Goal: Information Seeking & Learning: Learn about a topic

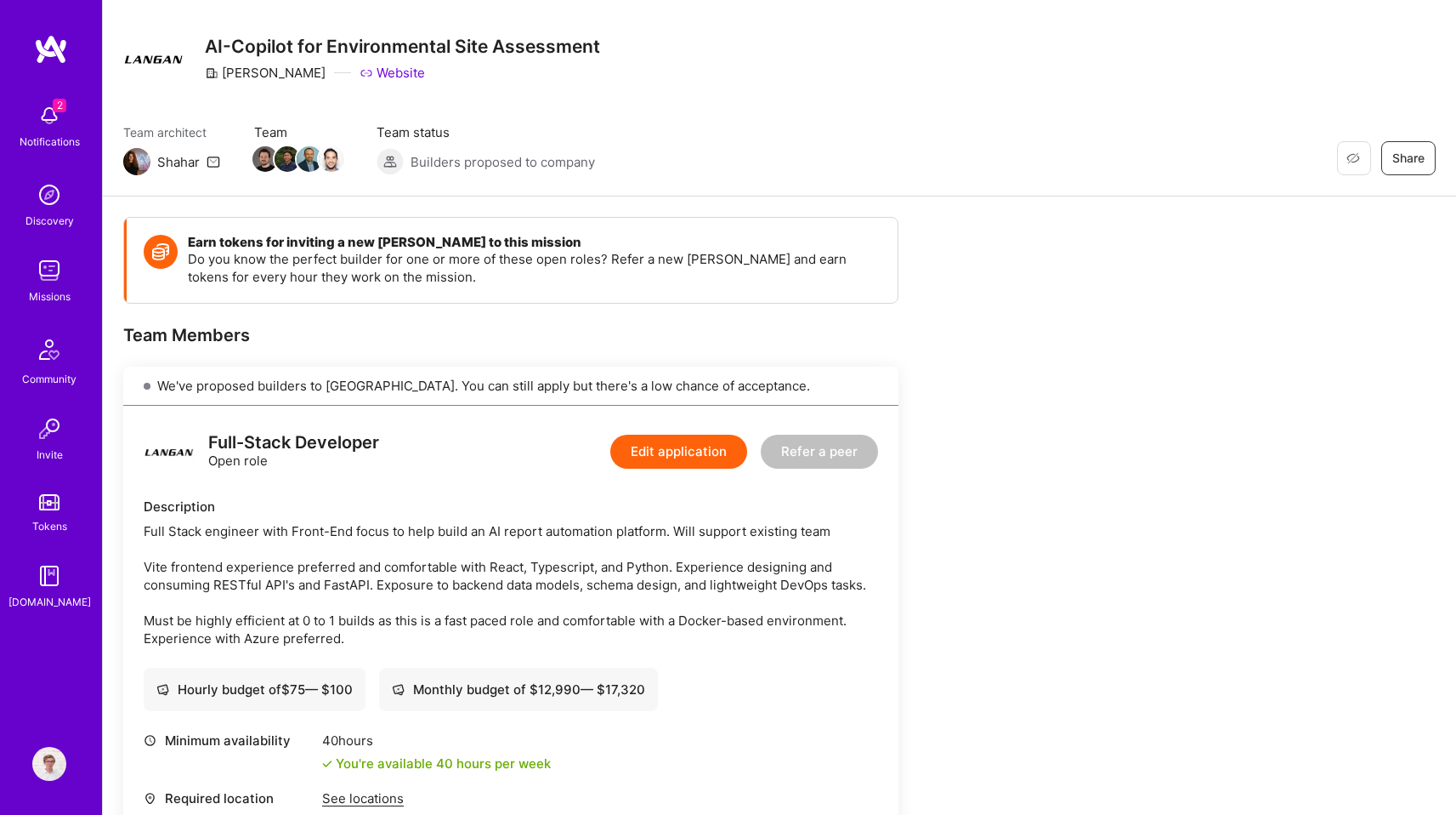
scroll to position [293, 0]
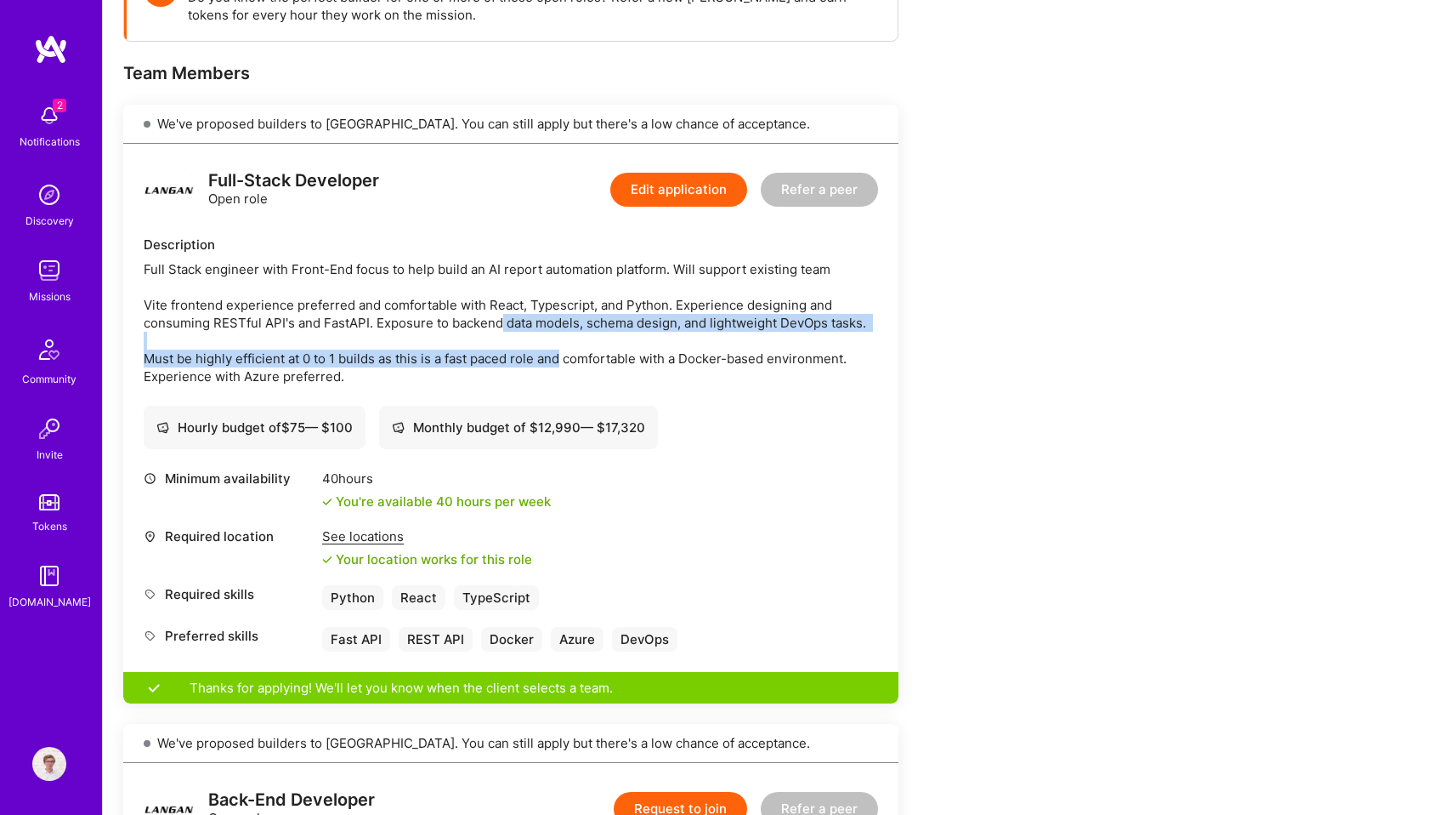
drag, startPoint x: 541, startPoint y: 349, endPoint x: 496, endPoint y: 319, distance: 54.1
click at [497, 319] on div "Full Stack engineer with Front-End focus to help build an AI report automation …" at bounding box center [510, 322] width 734 height 125
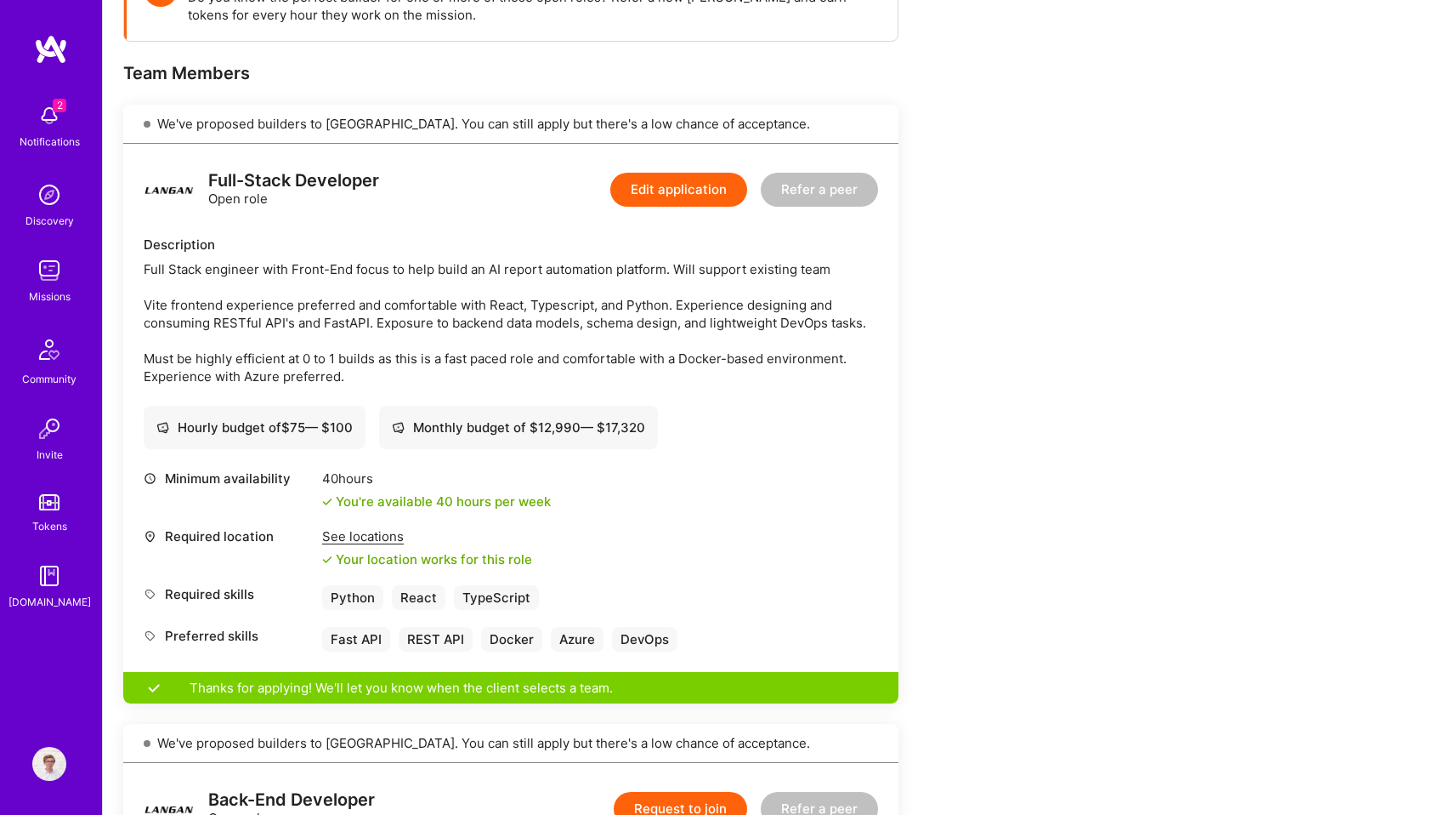
drag, startPoint x: 493, startPoint y: 318, endPoint x: 436, endPoint y: 304, distance: 58.7
click at [491, 318] on div "Full Stack engineer with Front-End focus to help build an AI report automation …" at bounding box center [510, 322] width 734 height 125
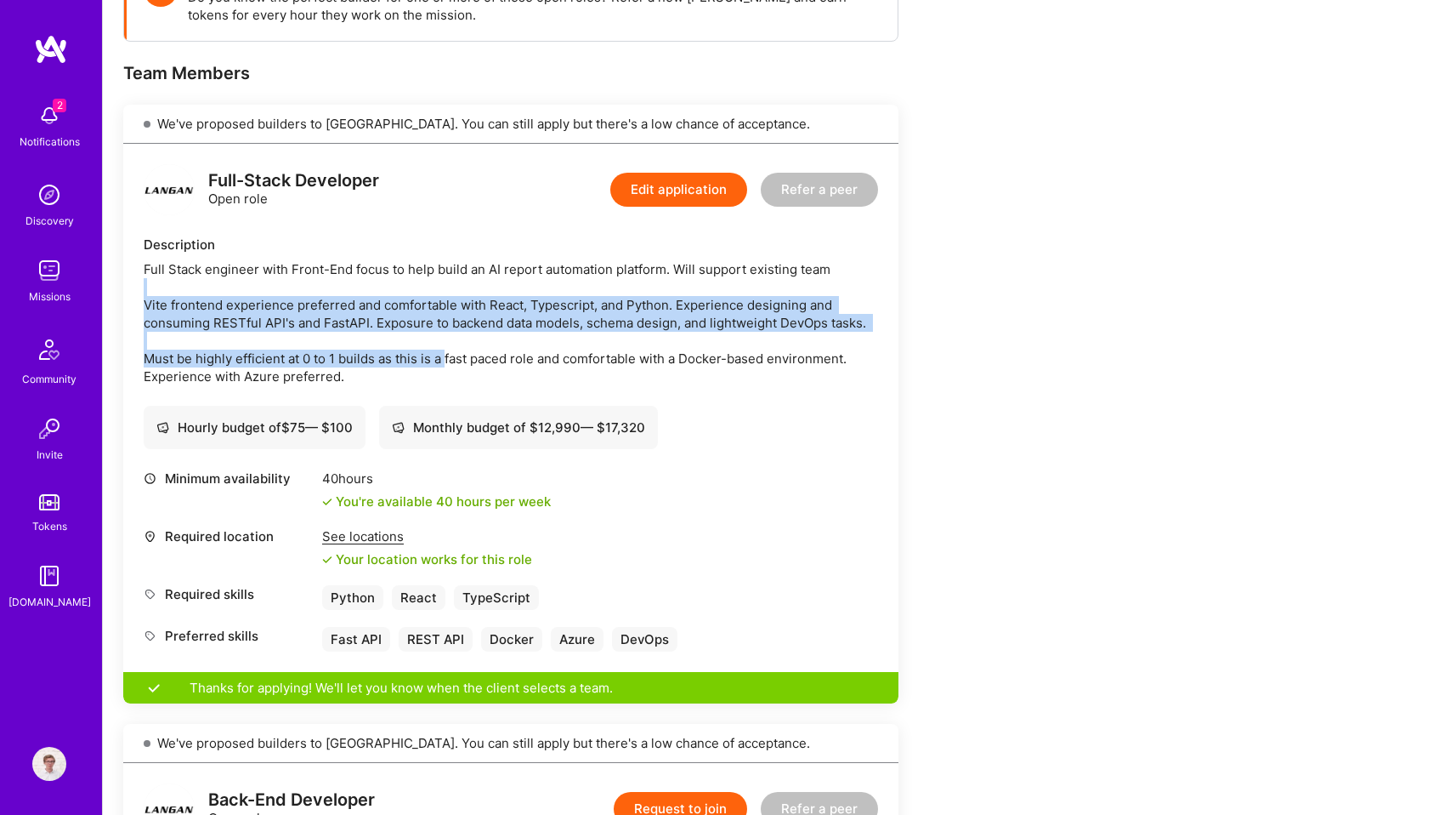
drag, startPoint x: 363, startPoint y: 283, endPoint x: 449, endPoint y: 366, distance: 119.5
click at [449, 366] on div "Full Stack engineer with Front-End focus to help build an AI report automation …" at bounding box center [510, 322] width 734 height 125
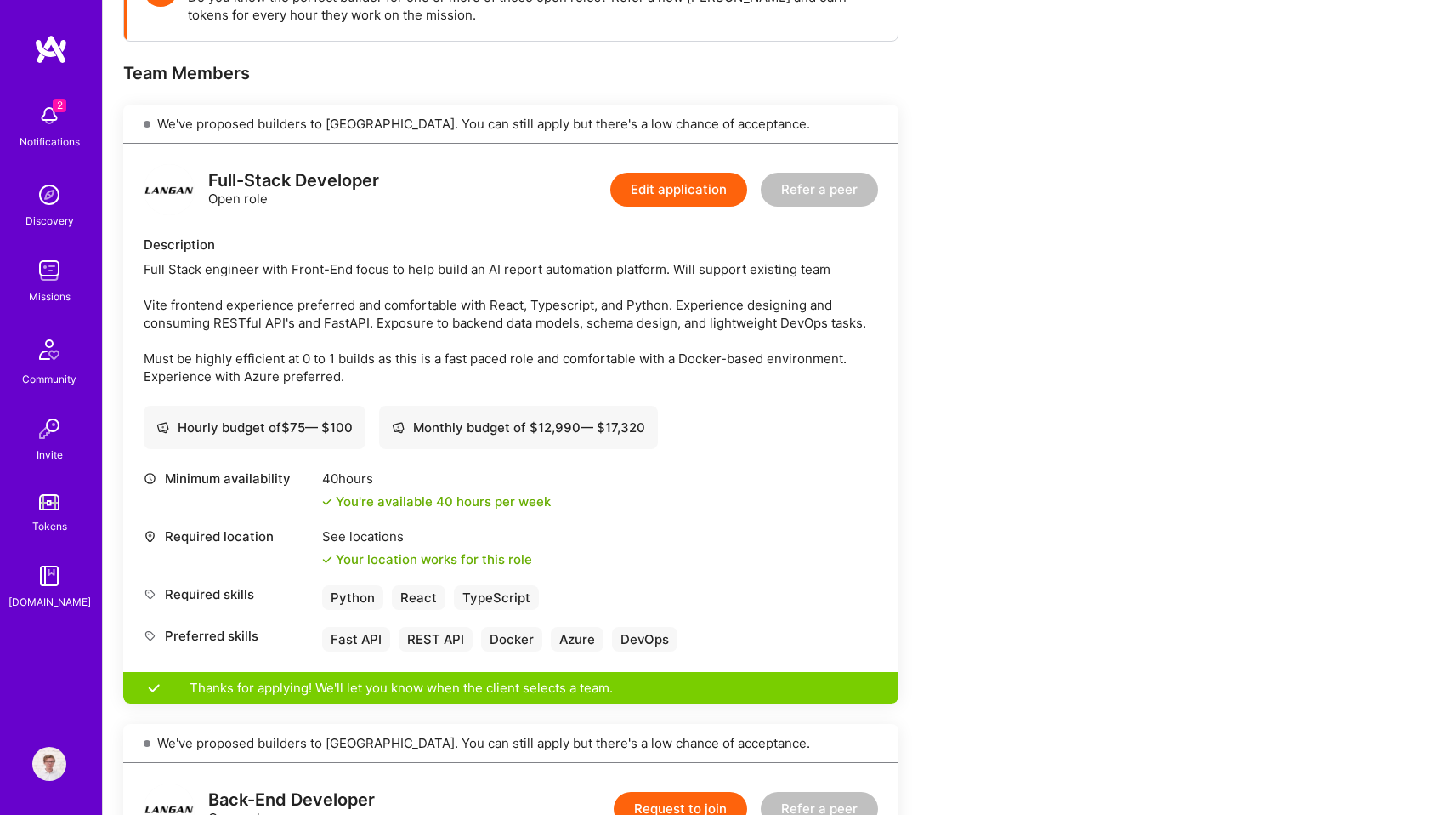
click at [460, 370] on div "Full Stack engineer with Front-End focus to help build an AI report automation …" at bounding box center [510, 322] width 734 height 125
drag, startPoint x: 493, startPoint y: 377, endPoint x: 410, endPoint y: 333, distance: 93.9
click at [416, 334] on div "Full Stack engineer with Front-End focus to help build an AI report automation …" at bounding box center [510, 322] width 734 height 125
click at [410, 333] on div "Full Stack engineer with Front-End focus to help build an AI report automation …" at bounding box center [510, 322] width 734 height 125
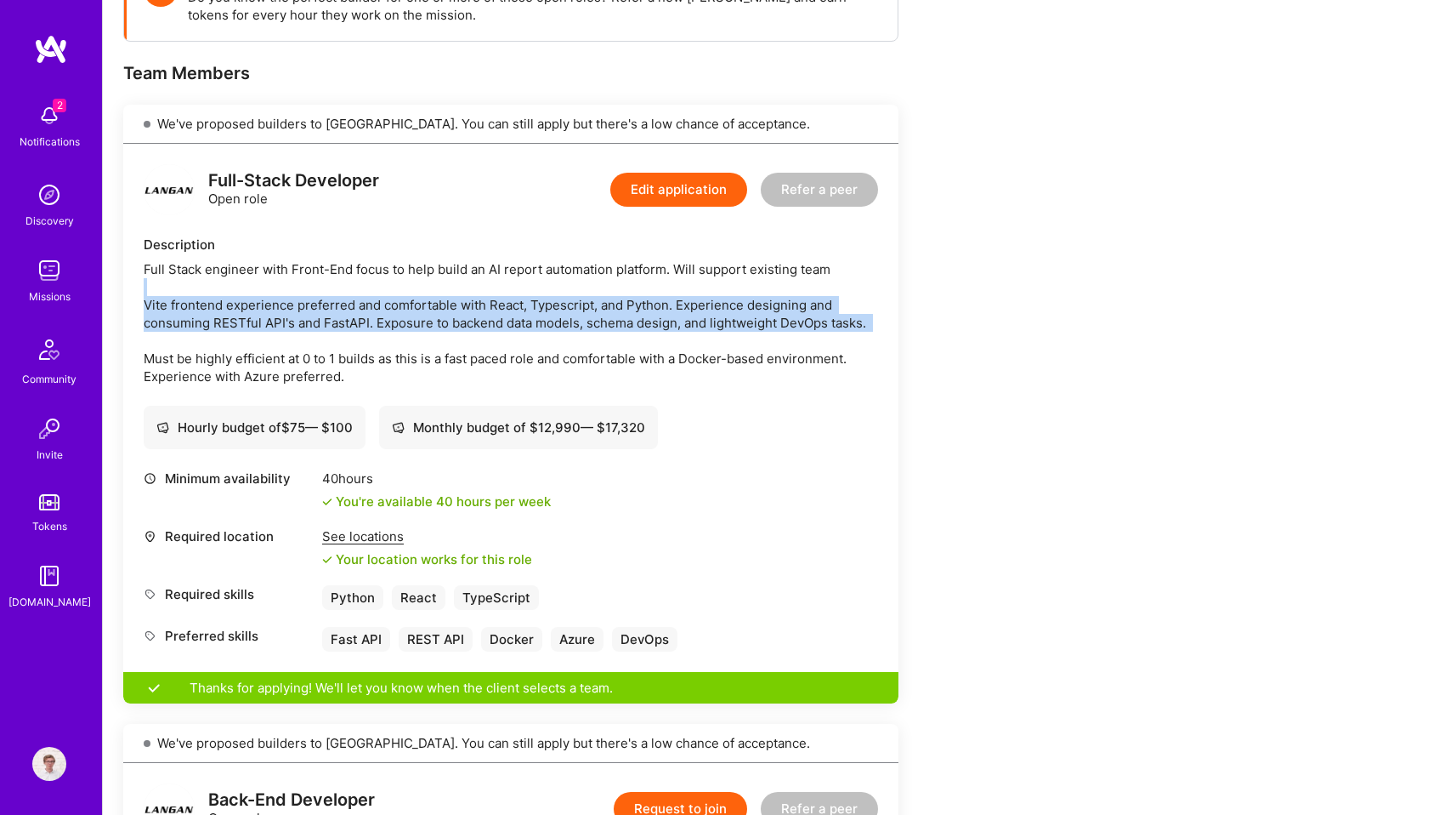
drag, startPoint x: 295, startPoint y: 282, endPoint x: 400, endPoint y: 344, distance: 121.9
click at [397, 343] on div "Full Stack engineer with Front-End focus to help build an AI report automation …" at bounding box center [510, 322] width 734 height 125
click at [400, 344] on div "Full Stack engineer with Front-End focus to help build an AI report automation …" at bounding box center [510, 322] width 734 height 125
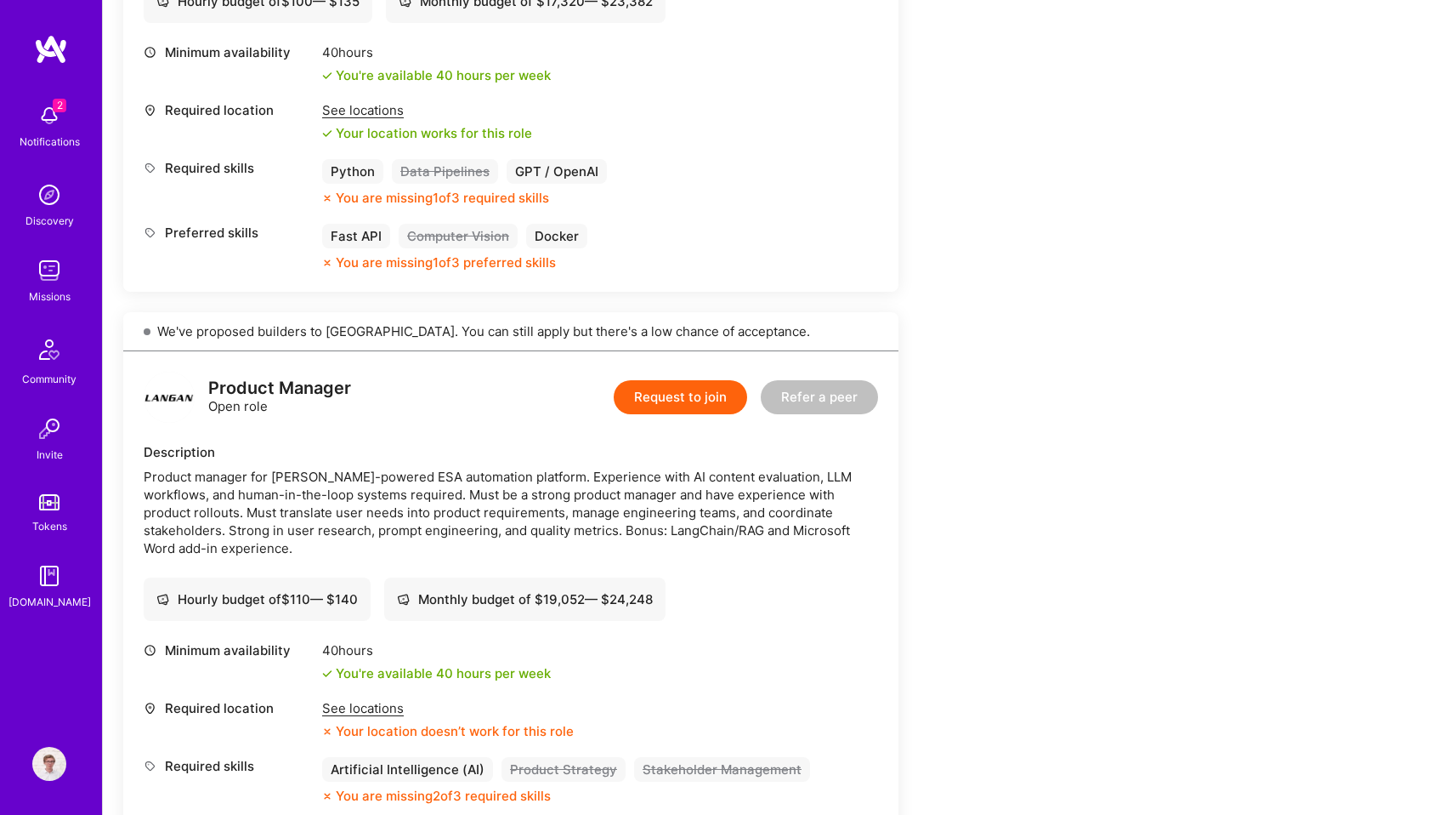
scroll to position [1856, 0]
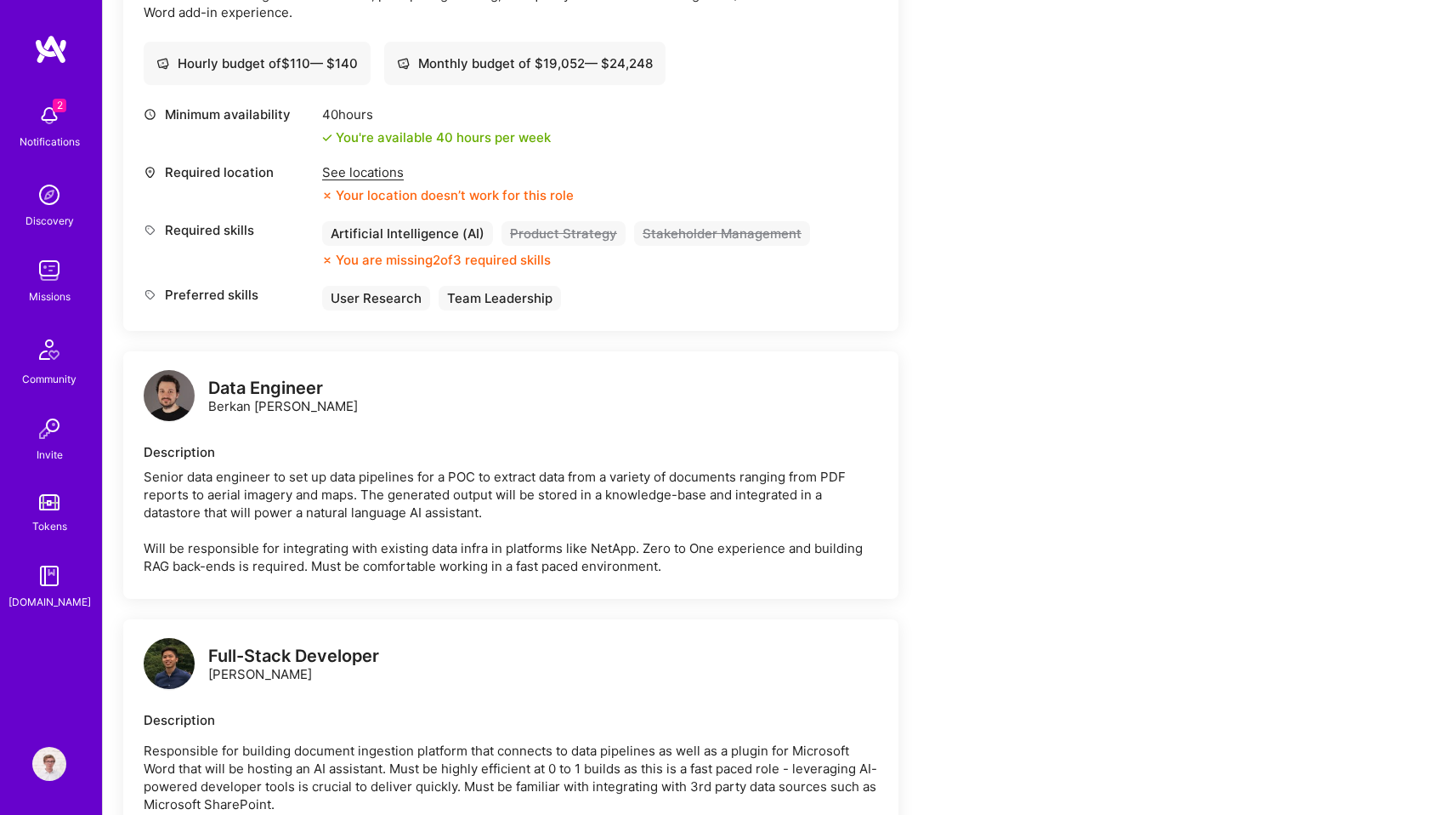
click at [27, 126] on div "2 Notifications" at bounding box center [49, 125] width 106 height 59
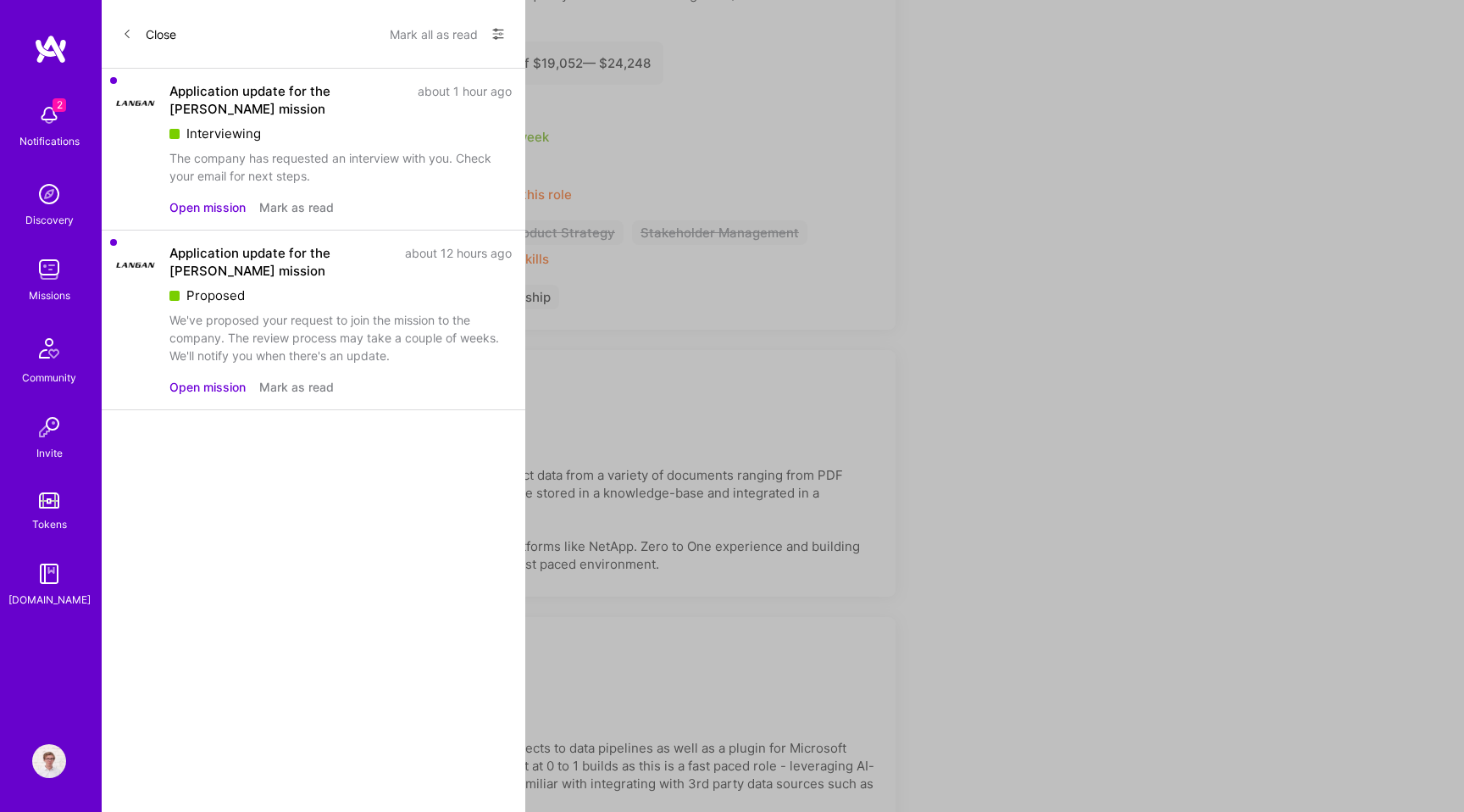
click at [436, 40] on button "Mark all as read" at bounding box center [434, 34] width 88 height 27
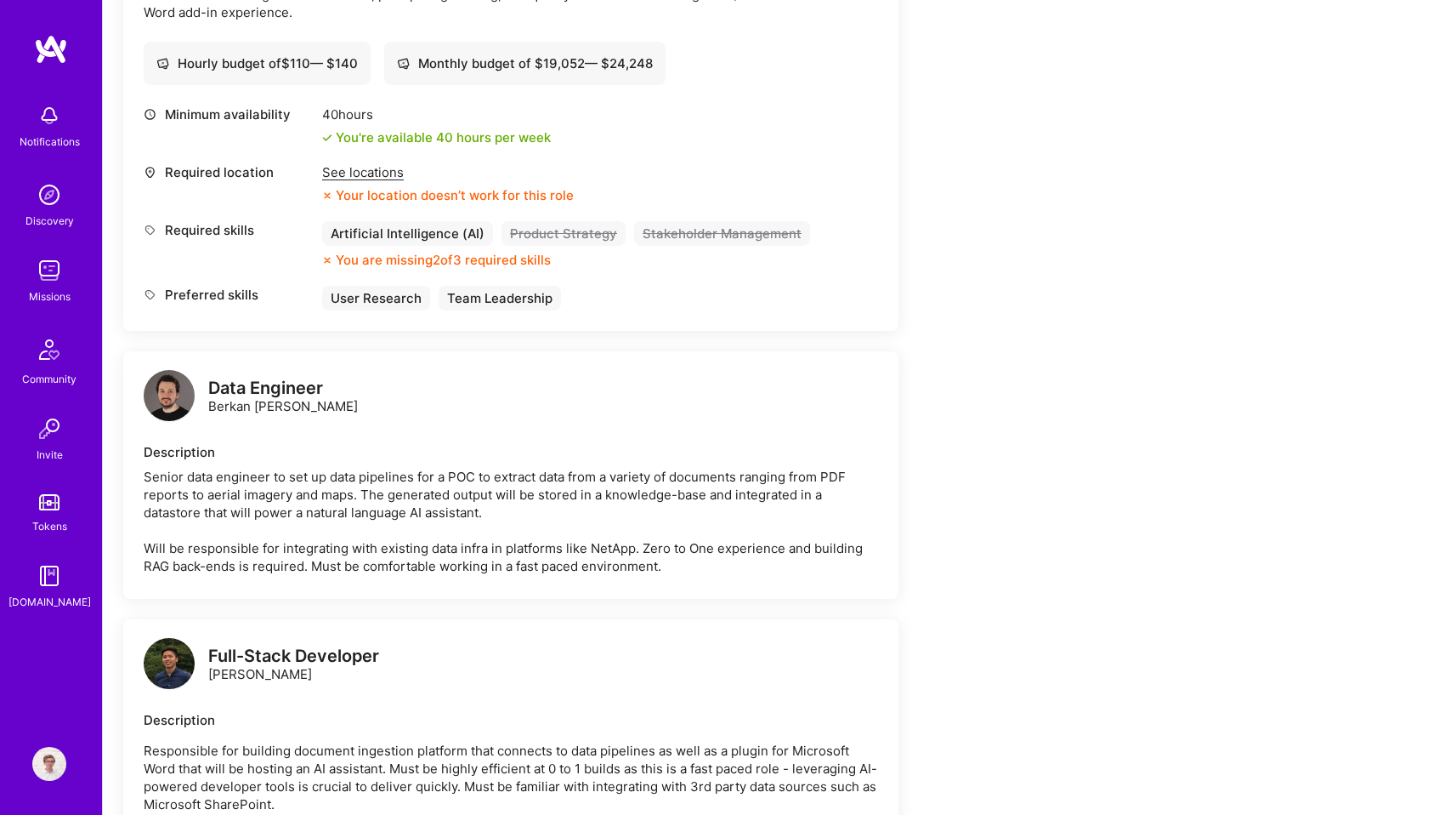
click at [981, 226] on div "Notifications Discovery Missions Community Invite Tokens [DOMAIN_NAME] Profile …" at bounding box center [728, 118] width 1456 height 3949
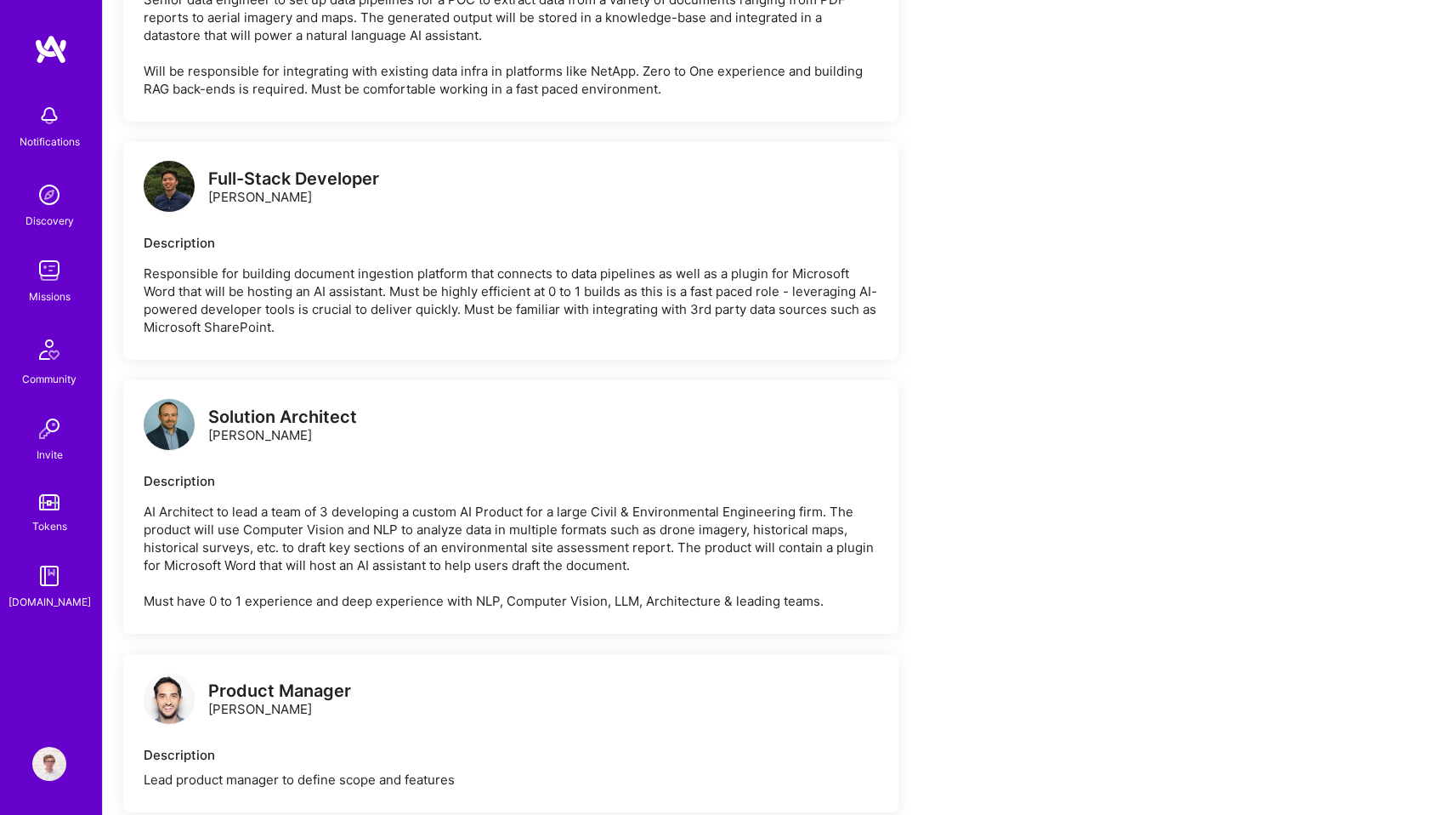
scroll to position [2344, 0]
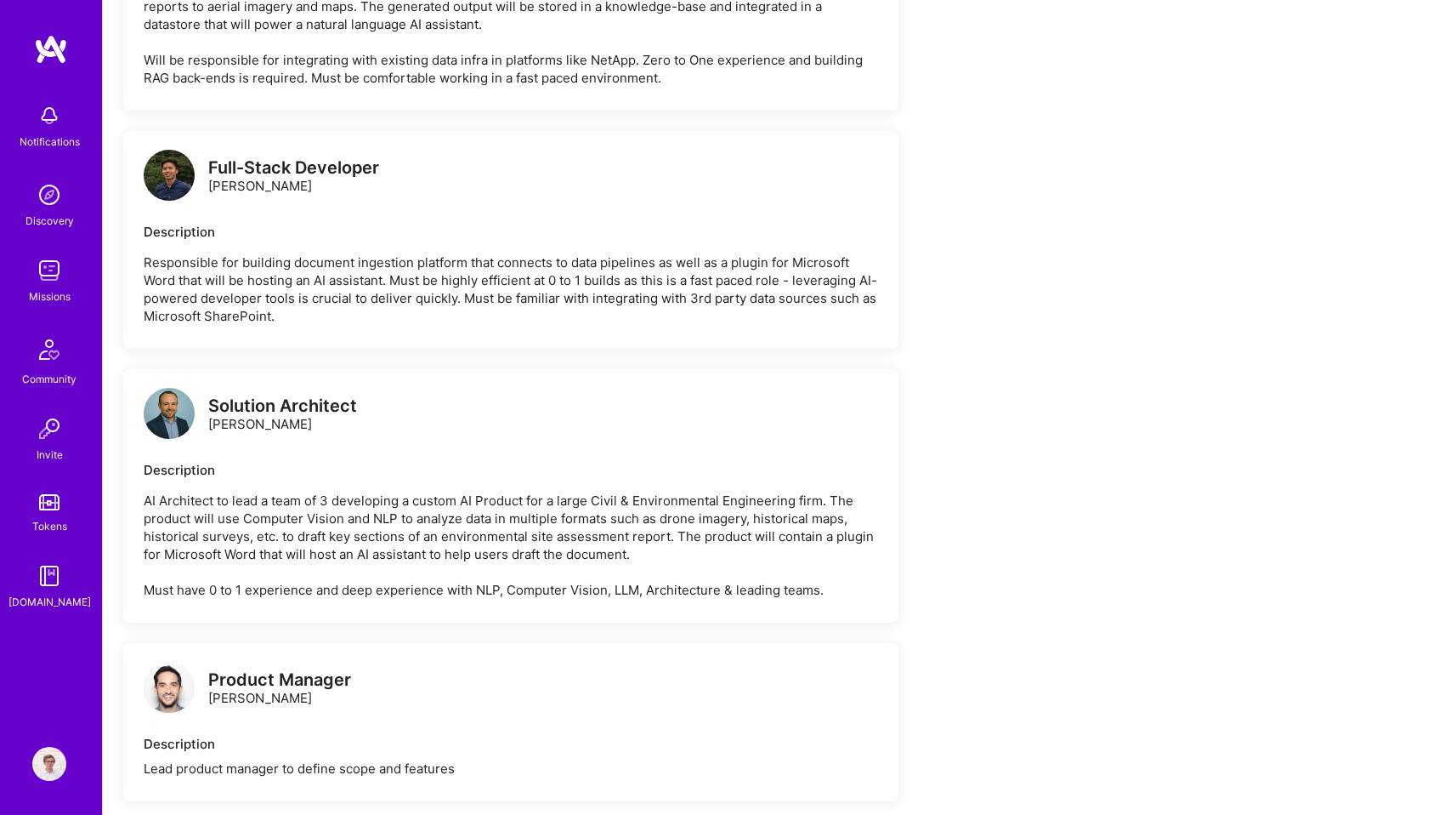
click at [235, 428] on div "Solution Architect [PERSON_NAME]" at bounding box center [282, 415] width 149 height 36
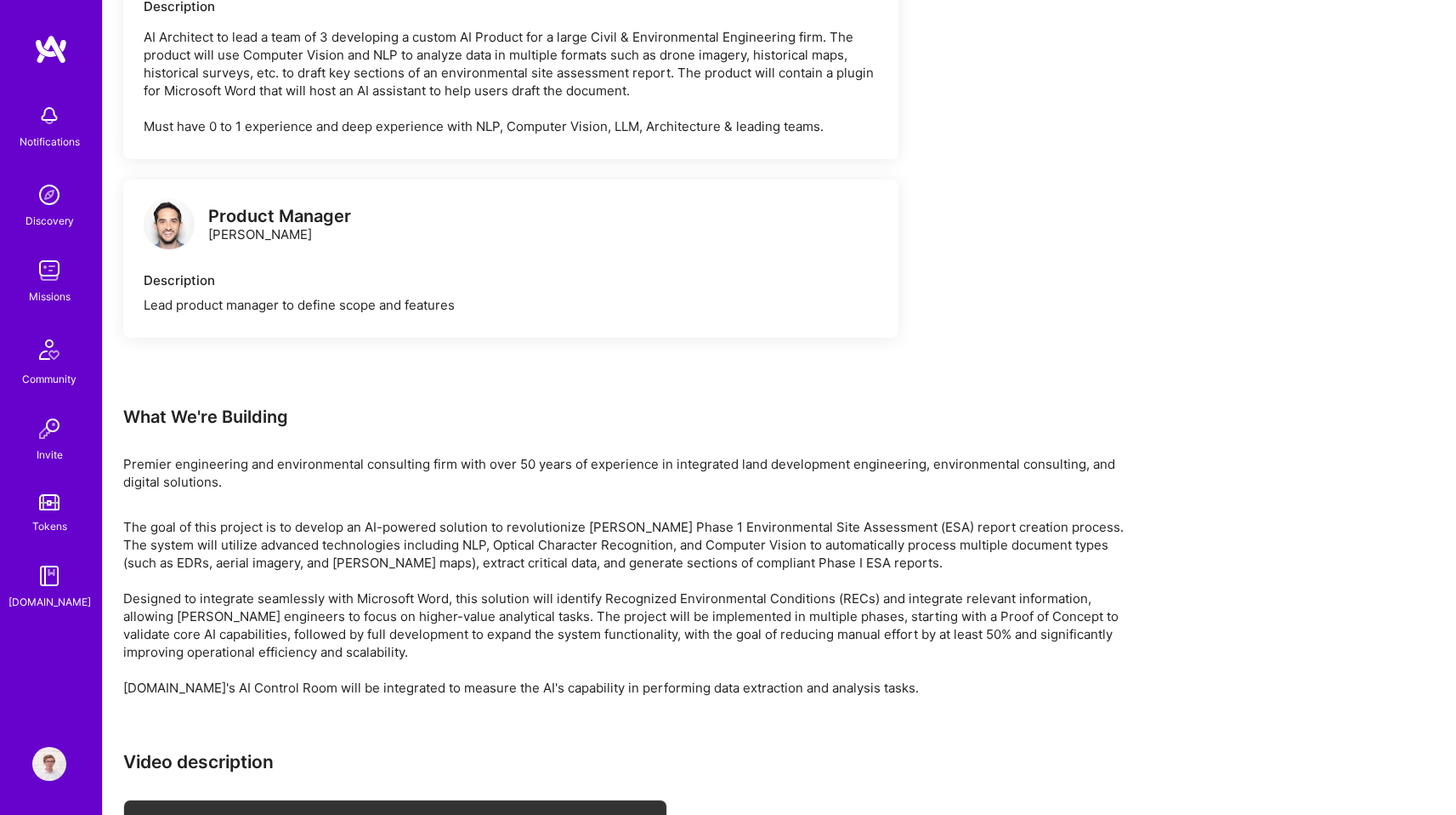
scroll to position [3161, 0]
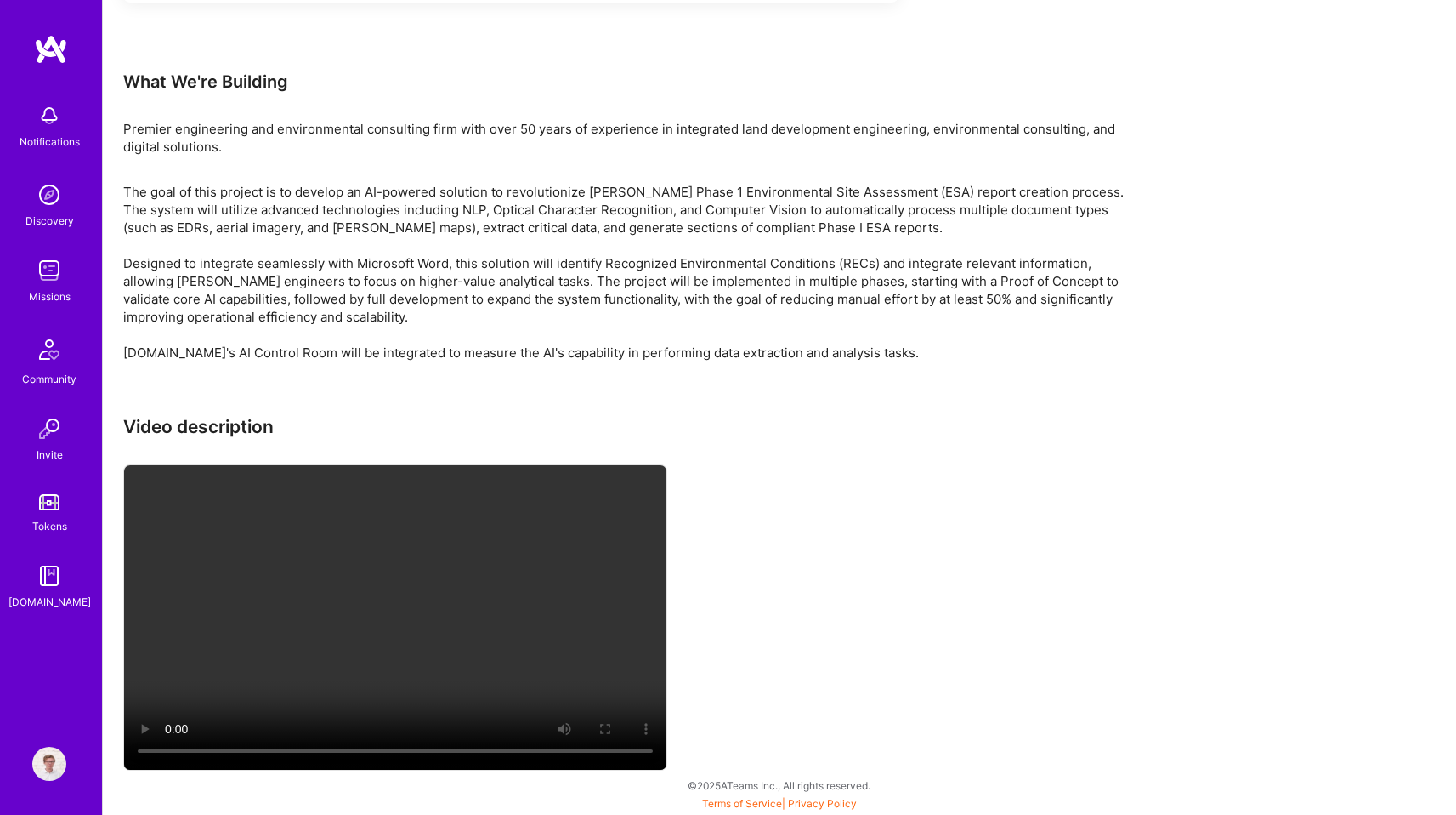
click at [471, 579] on video at bounding box center [395, 616] width 542 height 304
click at [652, 198] on p "The goal of this project is to develop an AI-powered solution to revolutionize …" at bounding box center [633, 272] width 1020 height 179
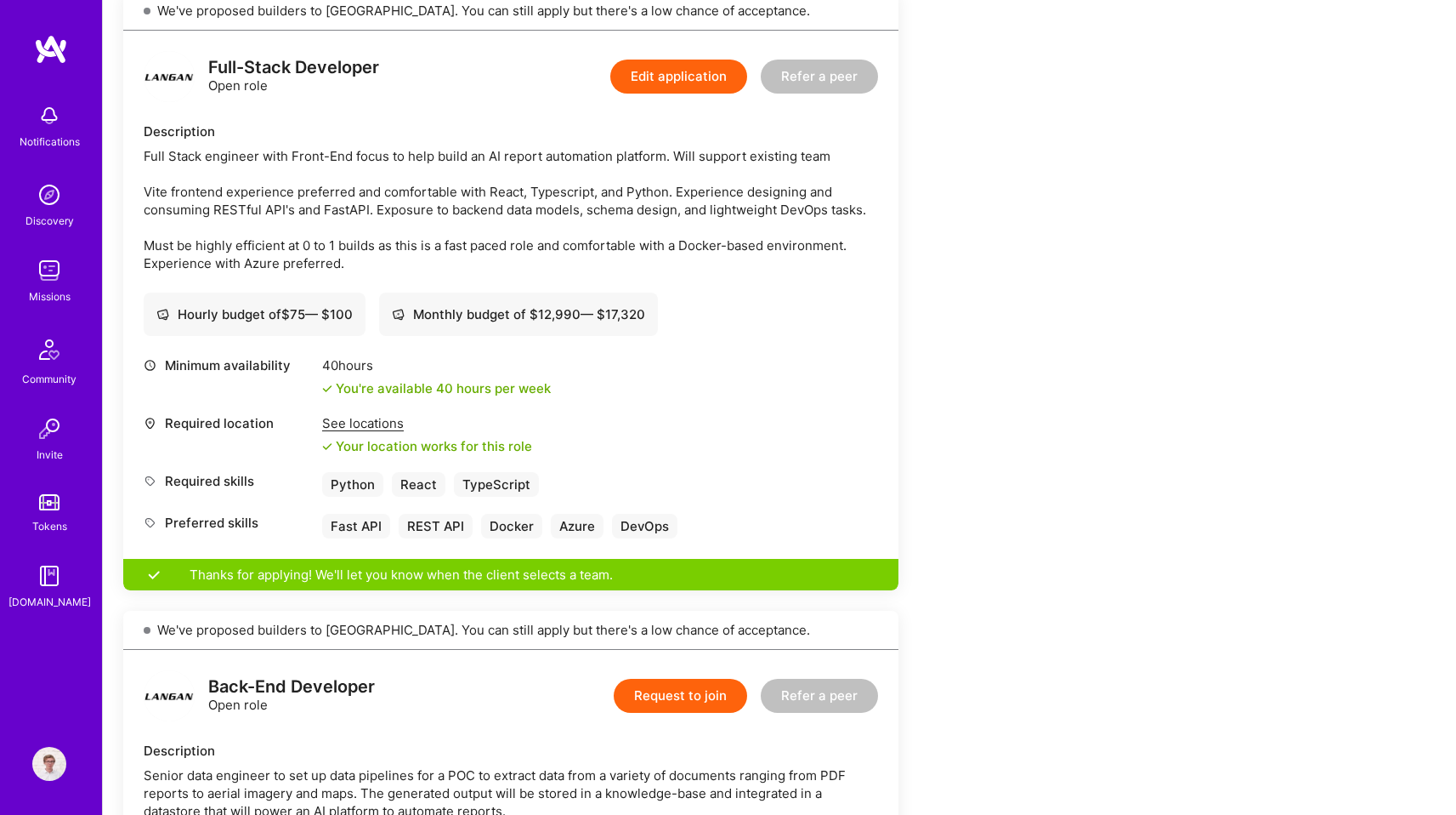
scroll to position [0, 0]
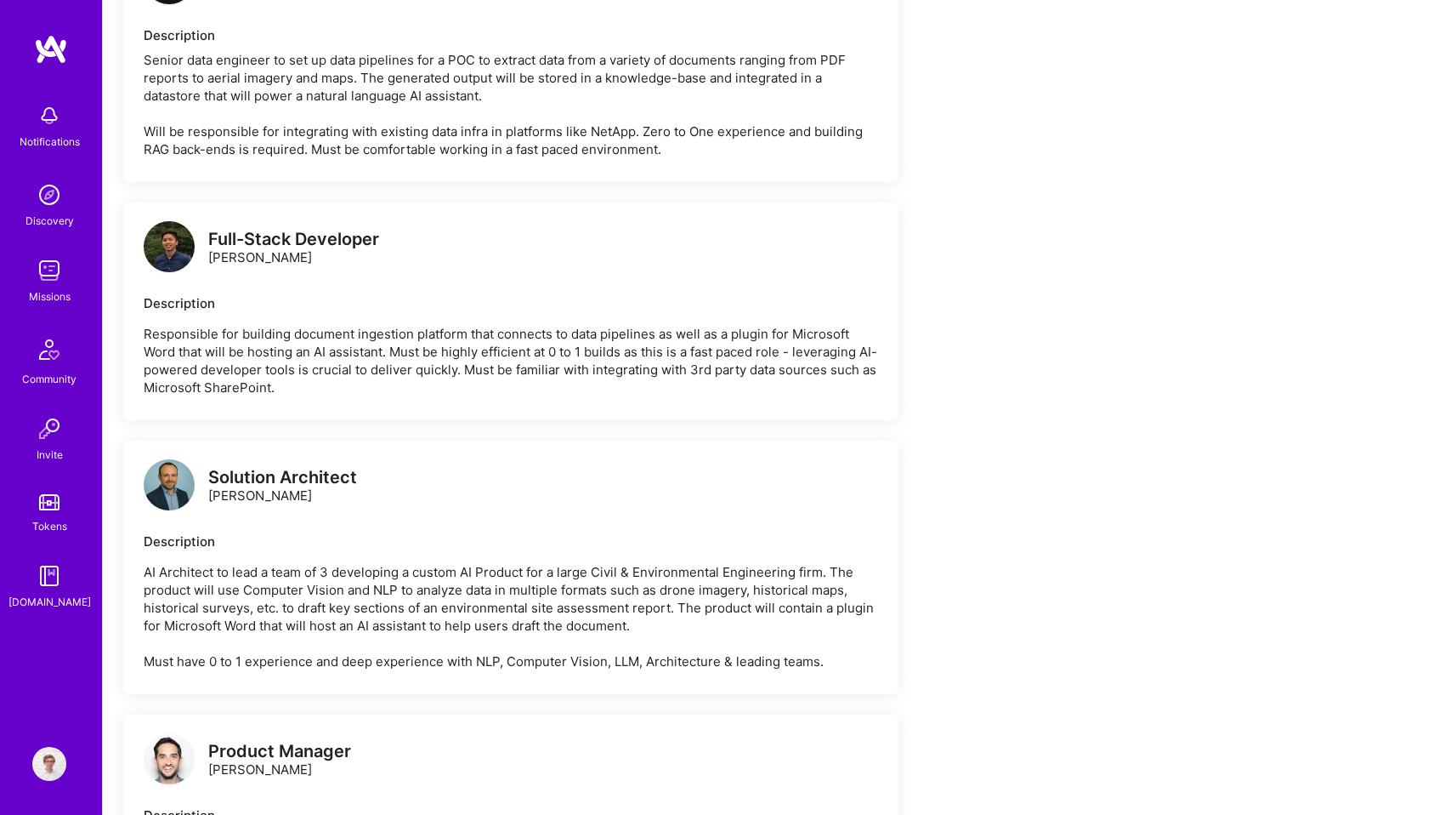
scroll to position [2448, 0]
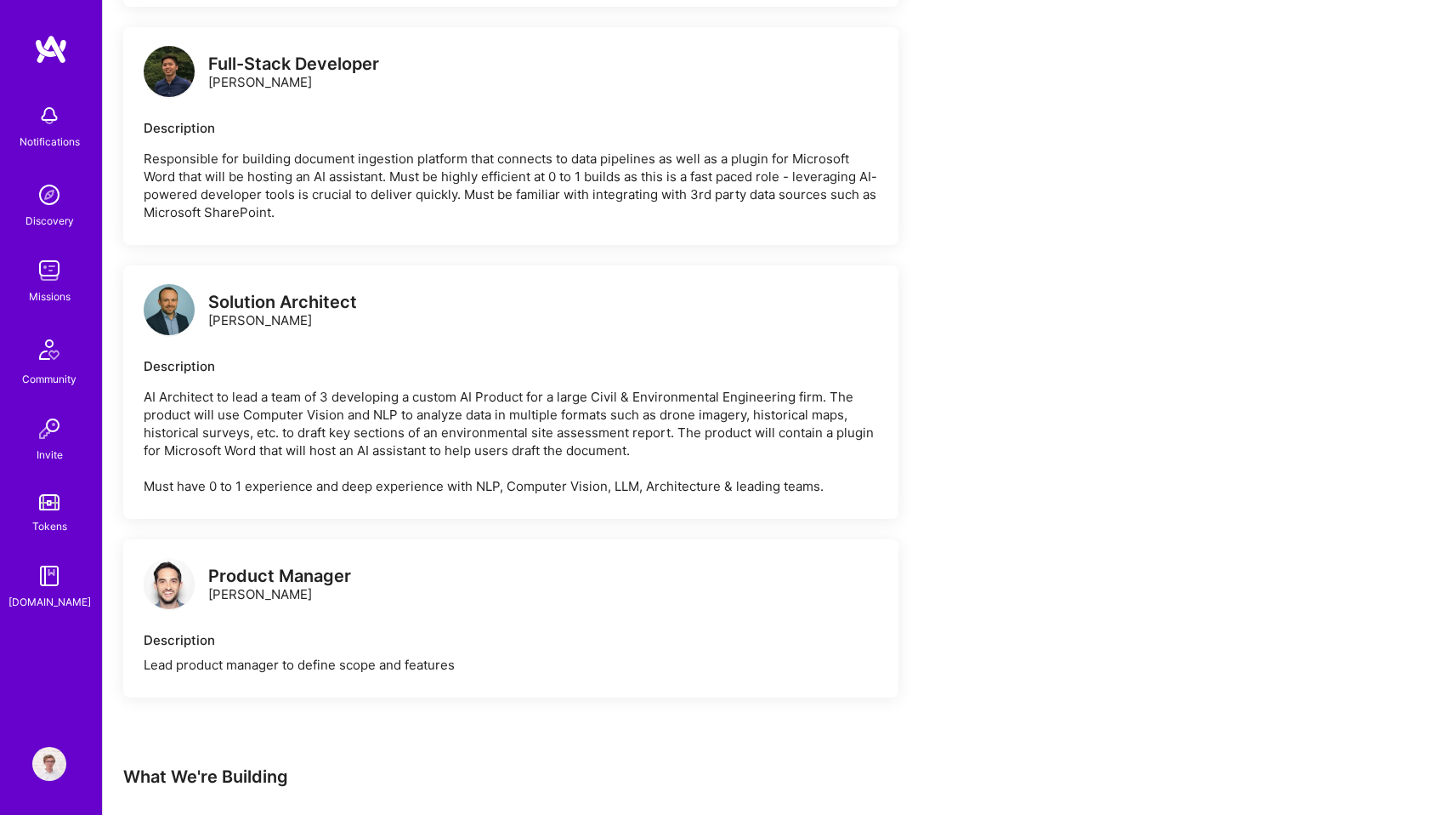
click at [257, 322] on div "Solution Architect [PERSON_NAME]" at bounding box center [282, 311] width 149 height 36
click at [232, 327] on div "Solution Architect [PERSON_NAME]" at bounding box center [282, 311] width 149 height 36
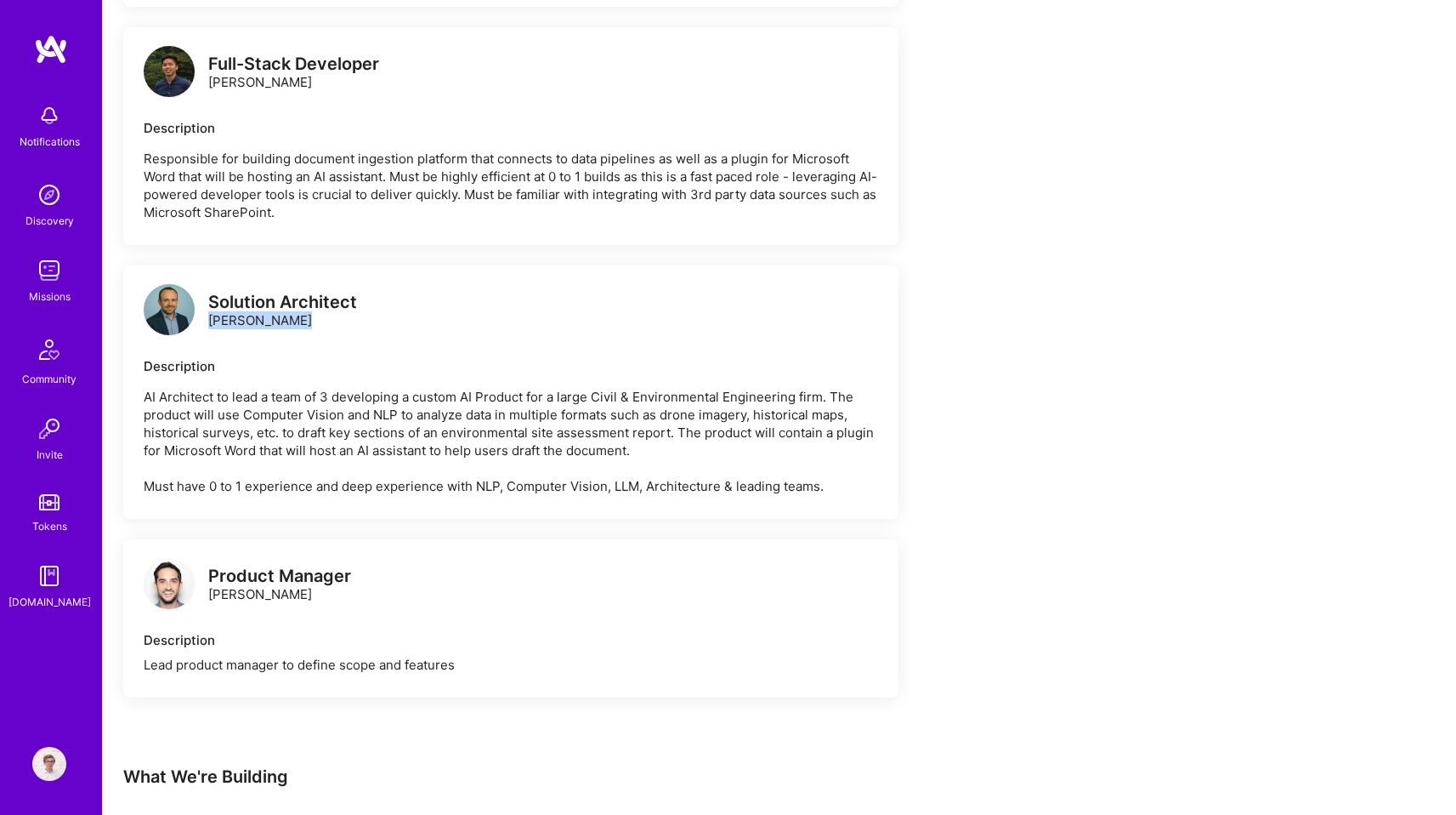
copy div "[PERSON_NAME]"
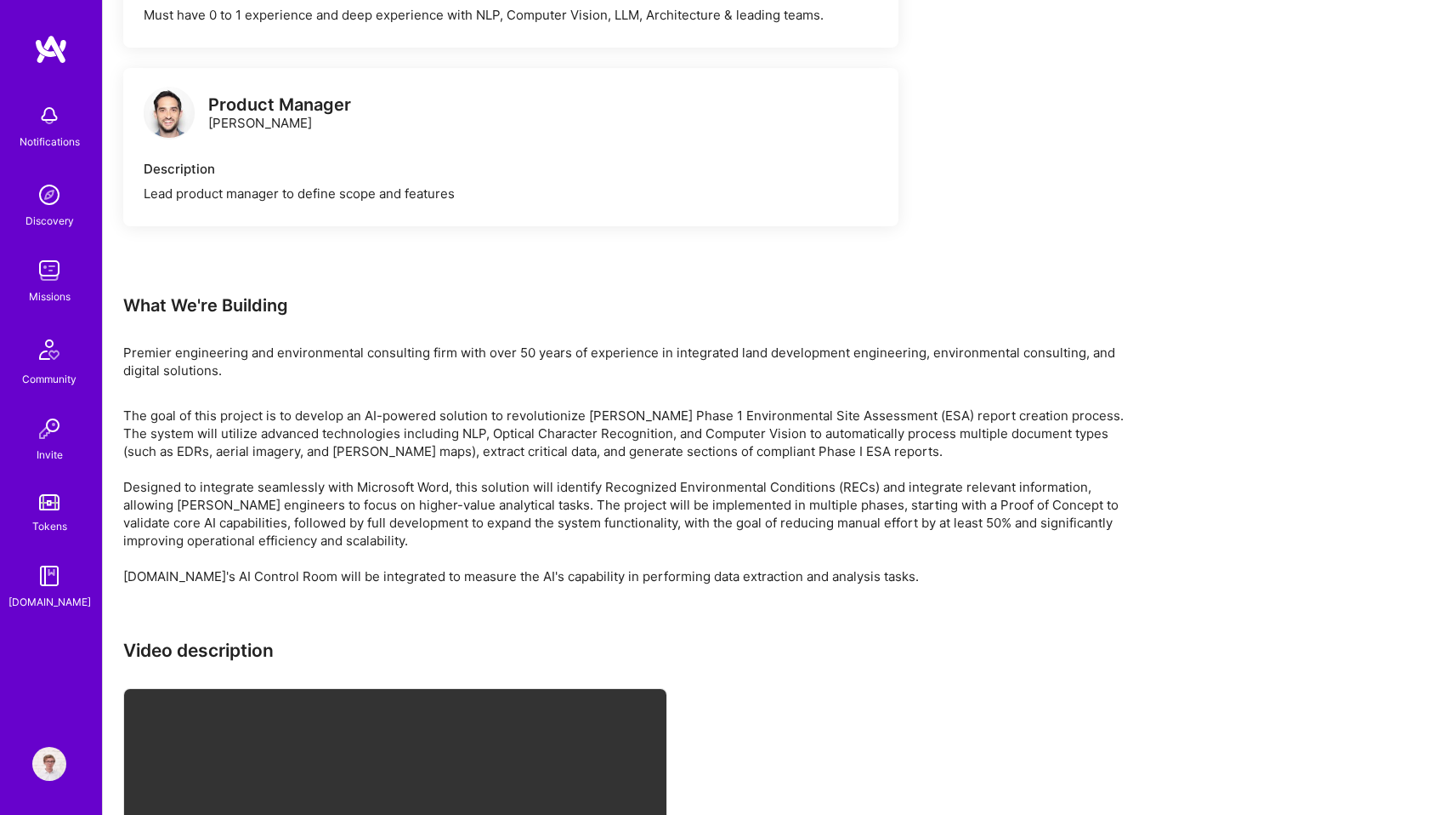
scroll to position [3161, 0]
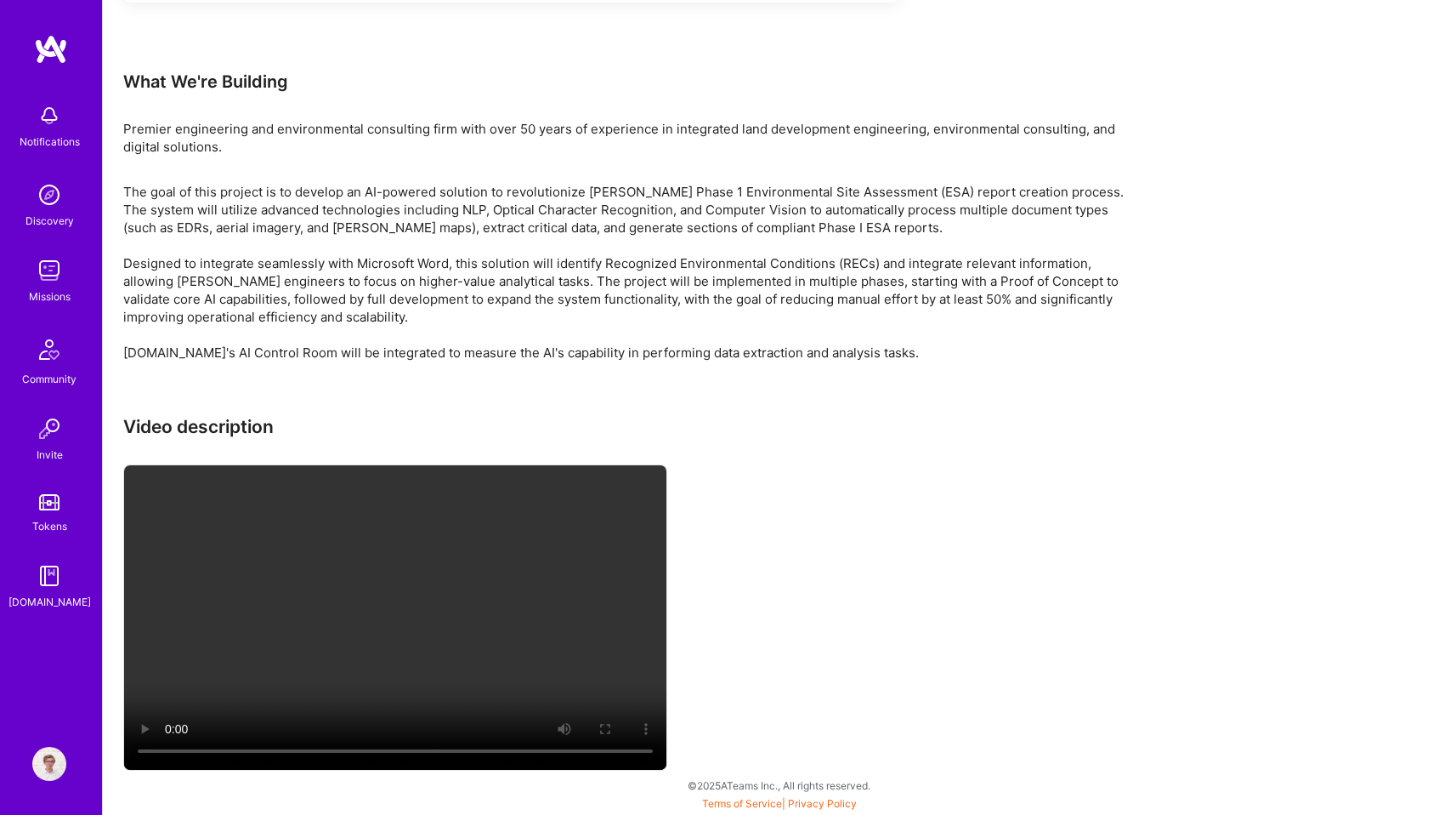
click at [922, 221] on p "The goal of this project is to develop an AI-powered solution to revolutionize …" at bounding box center [633, 272] width 1020 height 179
